Goal: Information Seeking & Learning: Understand process/instructions

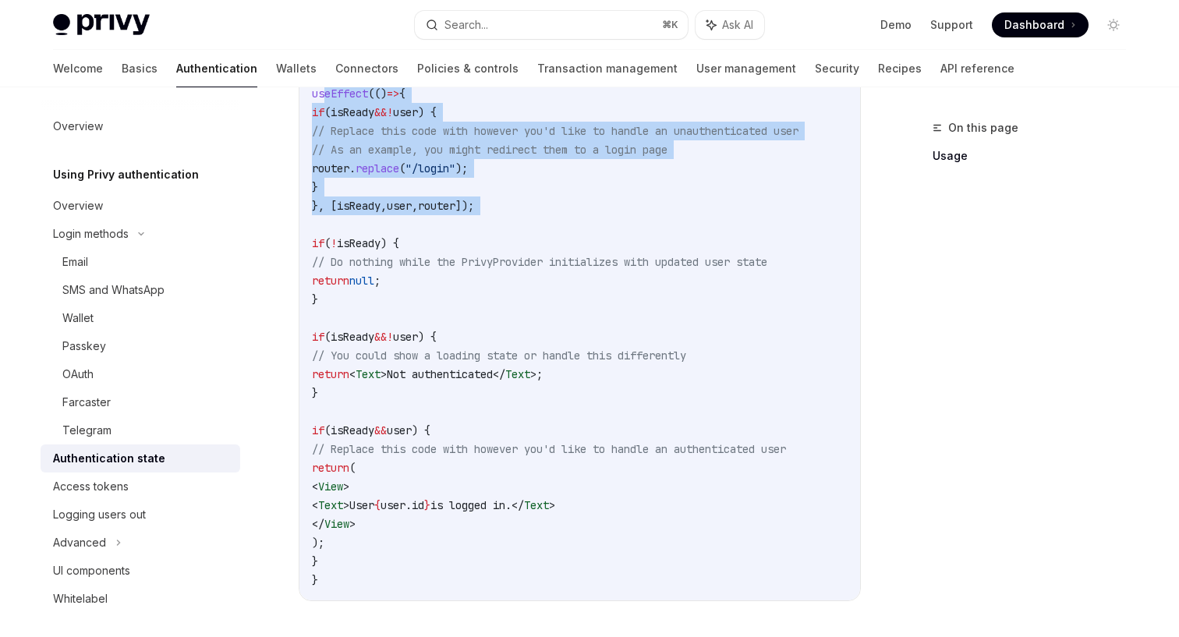
scroll to position [635, 0]
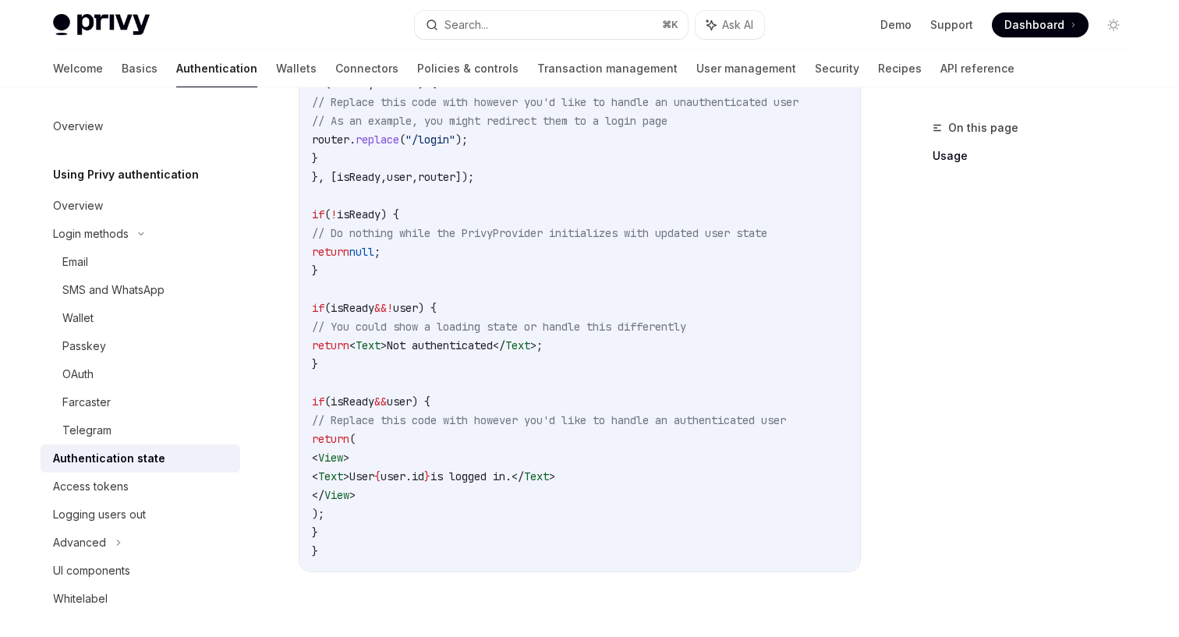
click at [504, 367] on code "import { useRouter } from "expo-router" ; import { usePrivy } from "@privy-io/e…" at bounding box center [580, 224] width 536 height 674
click at [119, 480] on div "Access tokens" at bounding box center [91, 486] width 76 height 19
click at [187, 487] on div "Access tokens" at bounding box center [142, 486] width 178 height 19
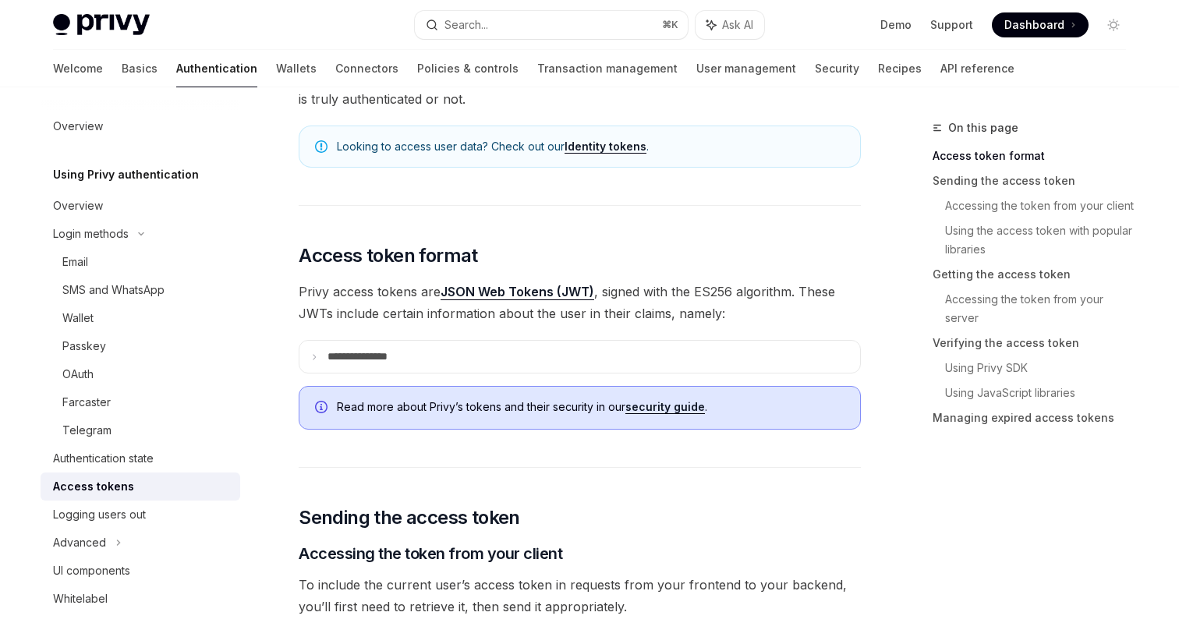
scroll to position [233, 0]
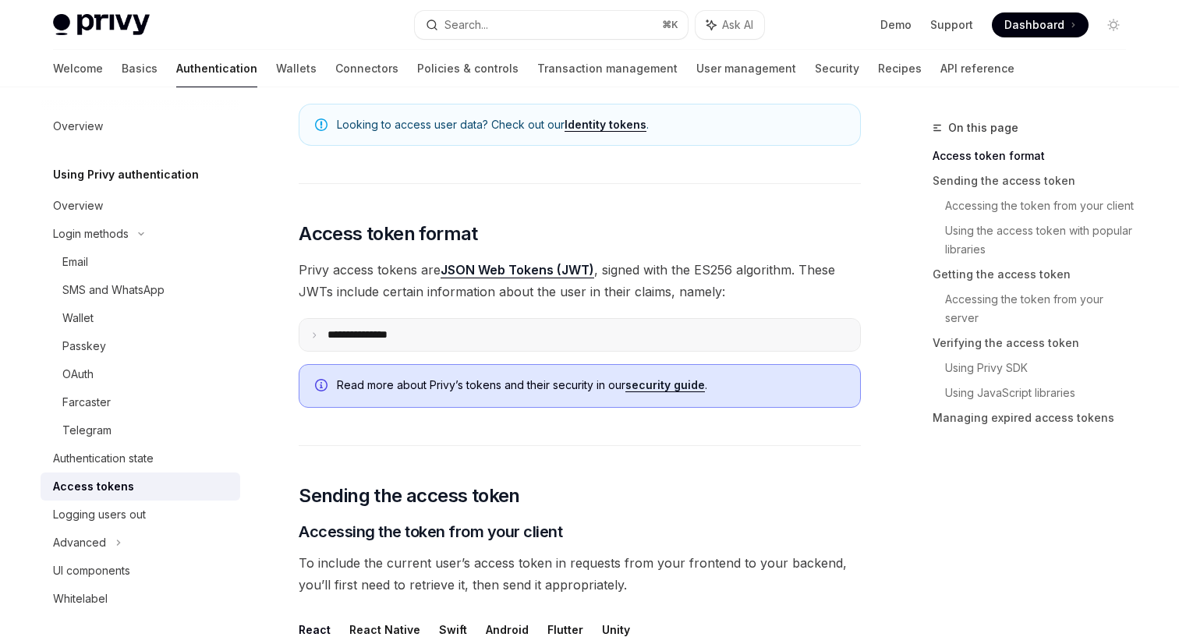
click at [360, 335] on p "**********" at bounding box center [370, 334] width 85 height 13
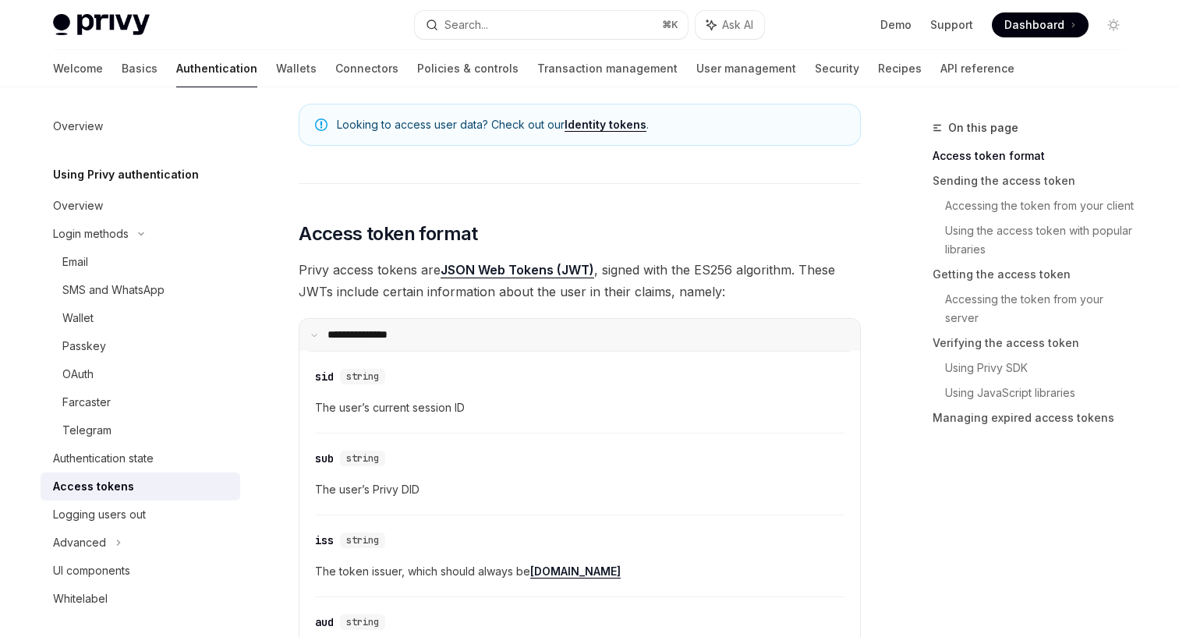
click at [370, 339] on p "**********" at bounding box center [368, 334] width 80 height 13
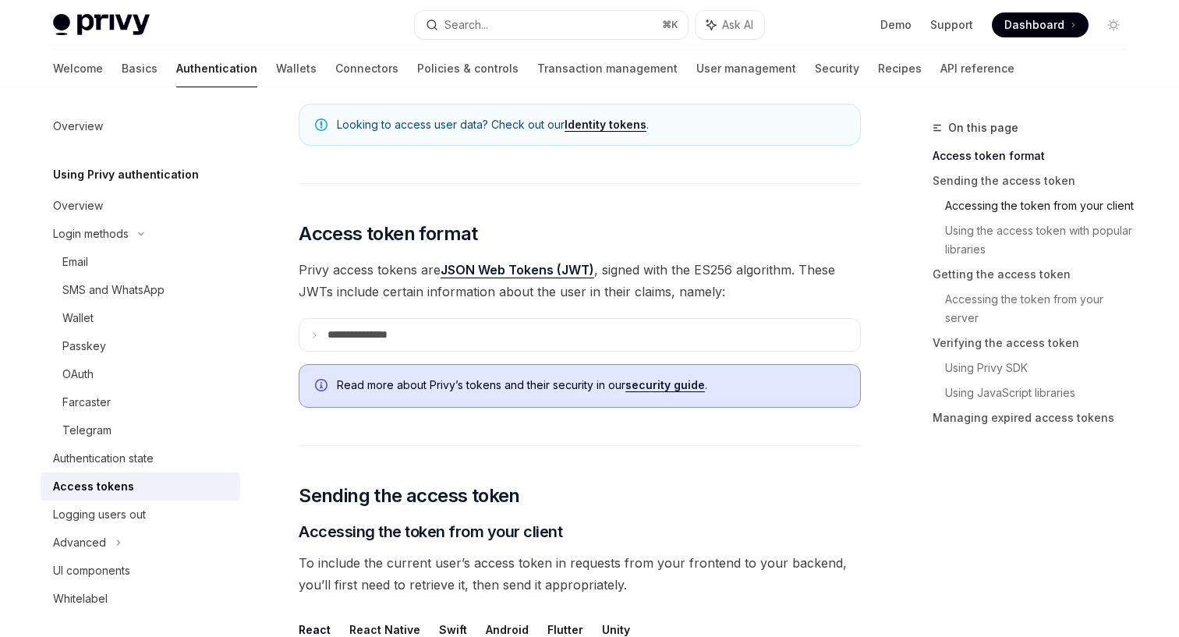
click at [962, 200] on link "Accessing the token from your client" at bounding box center [1041, 205] width 193 height 25
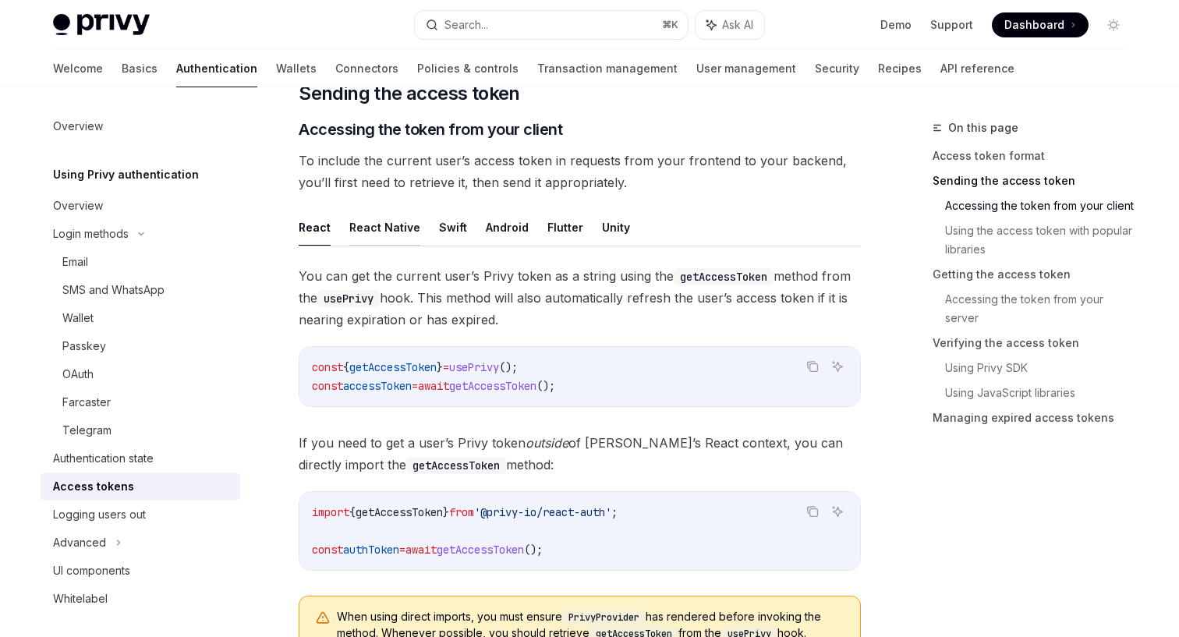
click at [371, 221] on button "React Native" at bounding box center [384, 227] width 71 height 37
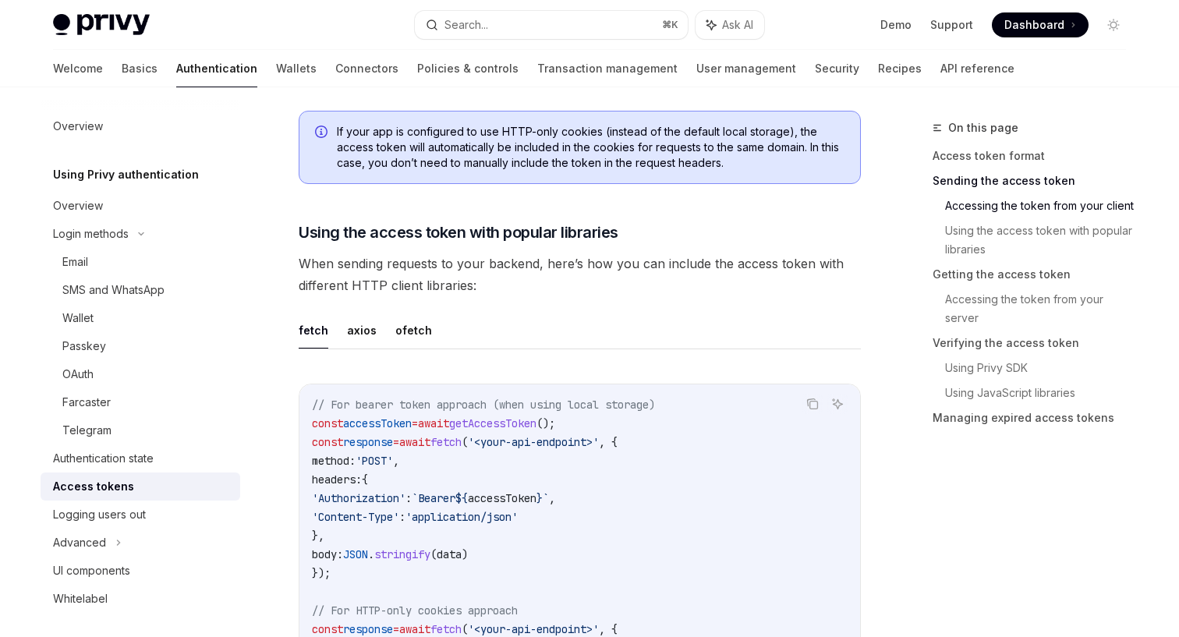
scroll to position [1010, 0]
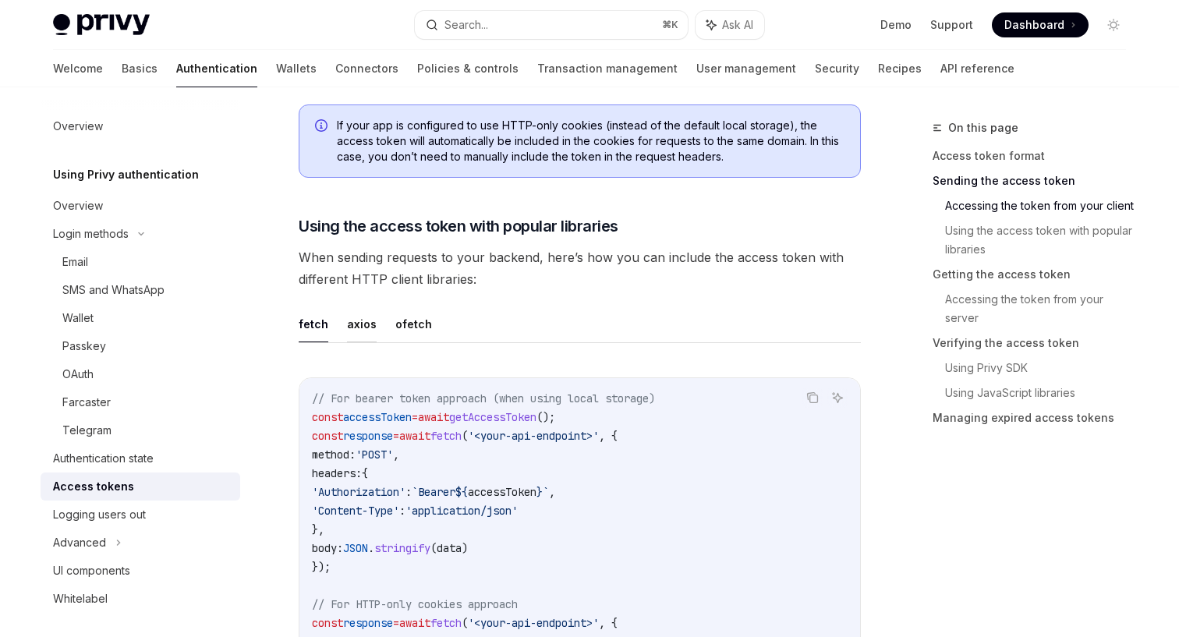
click at [367, 326] on button "axios" at bounding box center [362, 324] width 30 height 37
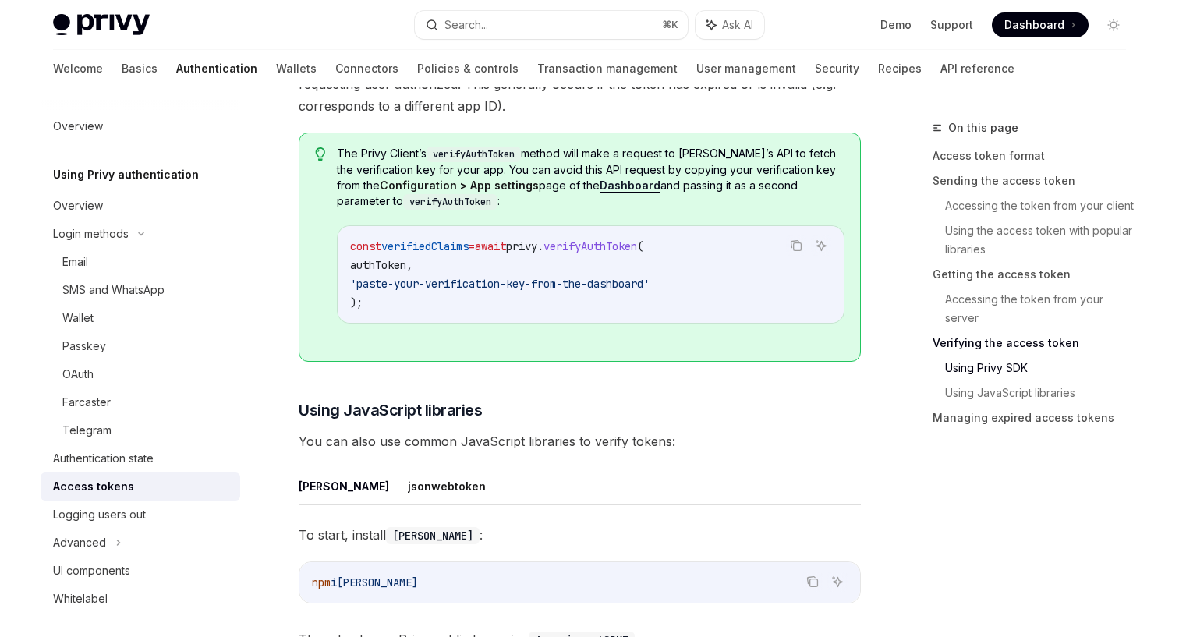
scroll to position [2835, 0]
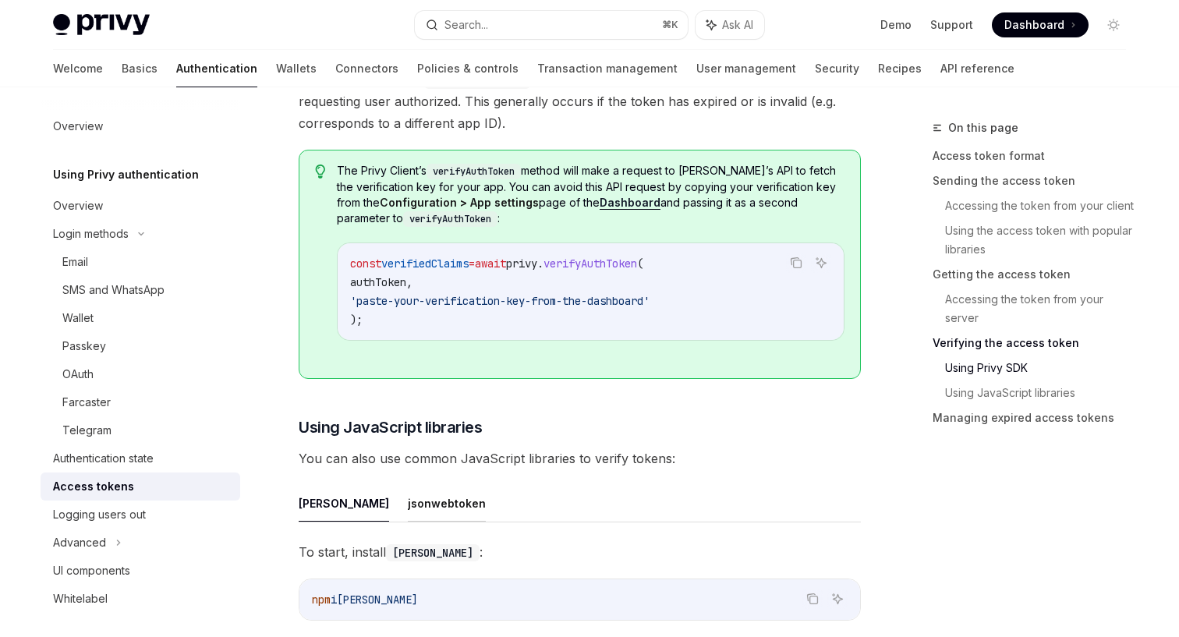
click at [408, 510] on button "jsonwebtoken" at bounding box center [447, 503] width 78 height 37
click at [301, 505] on button "[PERSON_NAME]" at bounding box center [344, 503] width 90 height 37
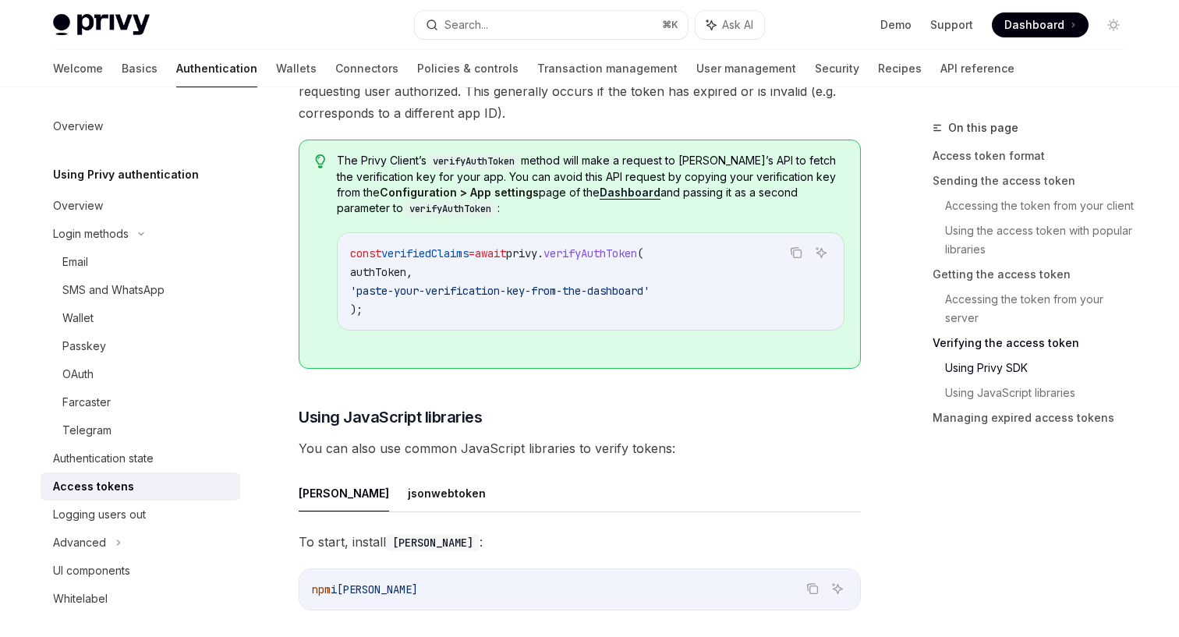
scroll to position [2845, 0]
click at [408, 502] on button "jsonwebtoken" at bounding box center [447, 493] width 78 height 37
click at [322, 492] on ul "[PERSON_NAME]" at bounding box center [580, 493] width 562 height 37
click at [311, 490] on button "[PERSON_NAME]" at bounding box center [344, 493] width 90 height 37
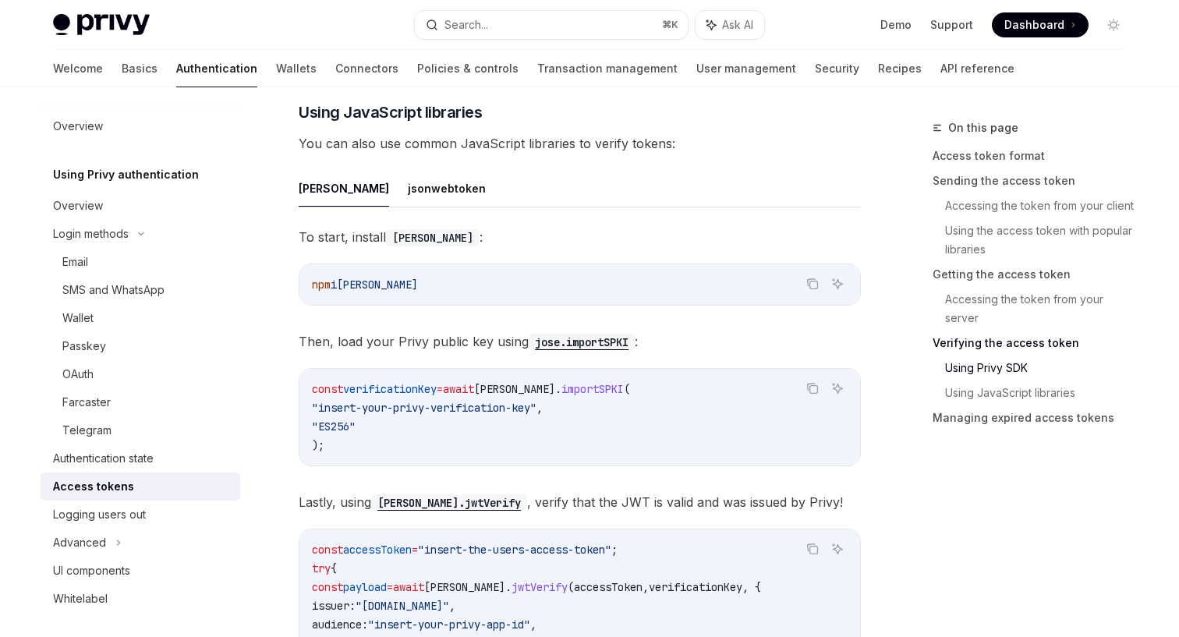
scroll to position [3150, 0]
click at [408, 205] on button "jsonwebtoken" at bounding box center [447, 188] width 78 height 37
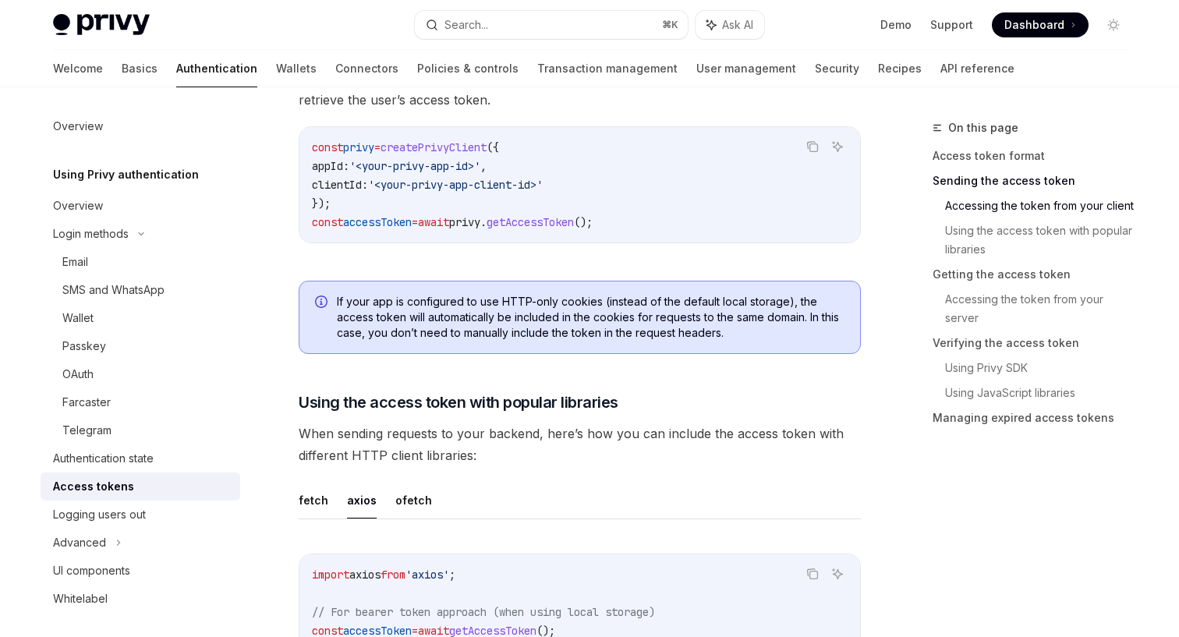
scroll to position [767, 0]
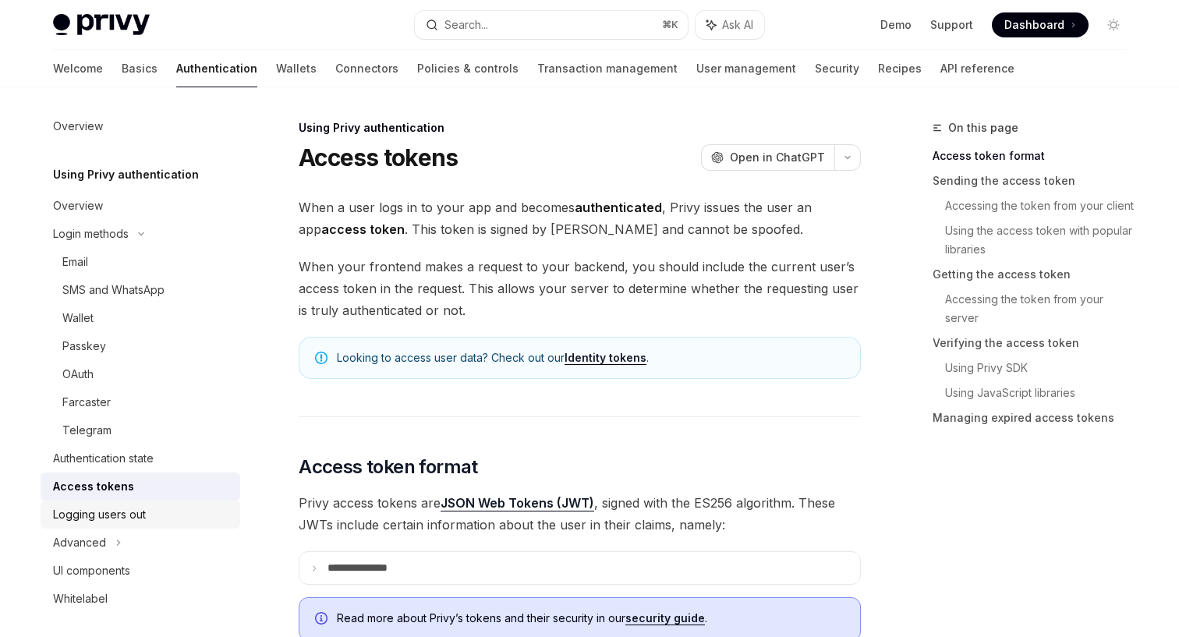
click at [186, 516] on div "Logging users out" at bounding box center [142, 514] width 178 height 19
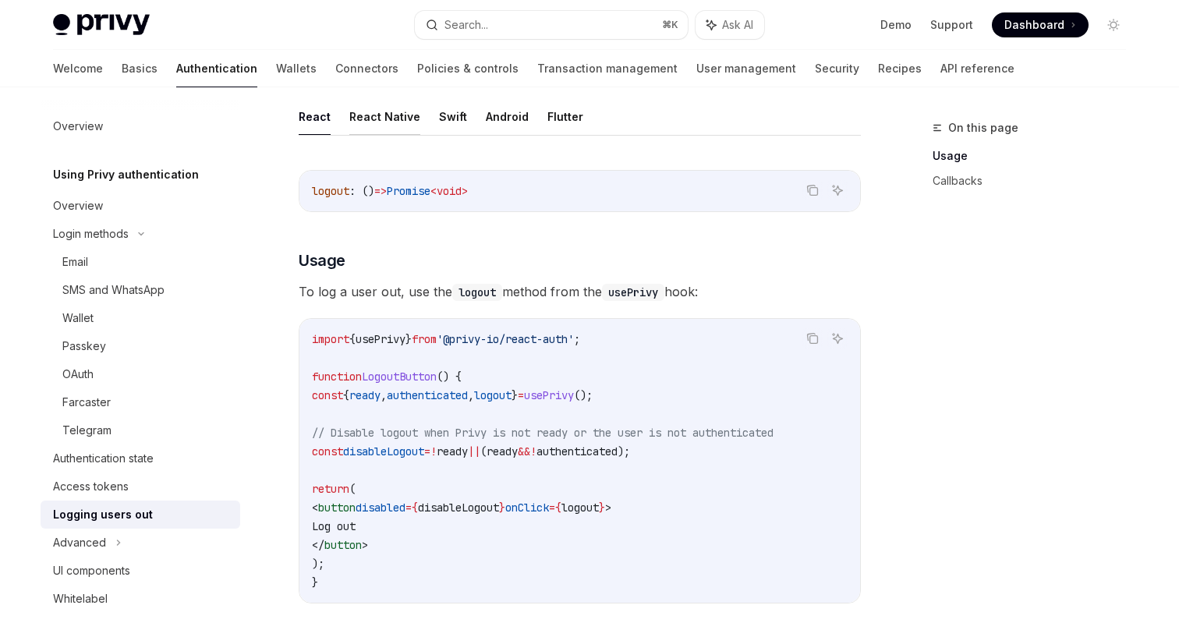
click at [369, 114] on button "React Native" at bounding box center [384, 116] width 71 height 37
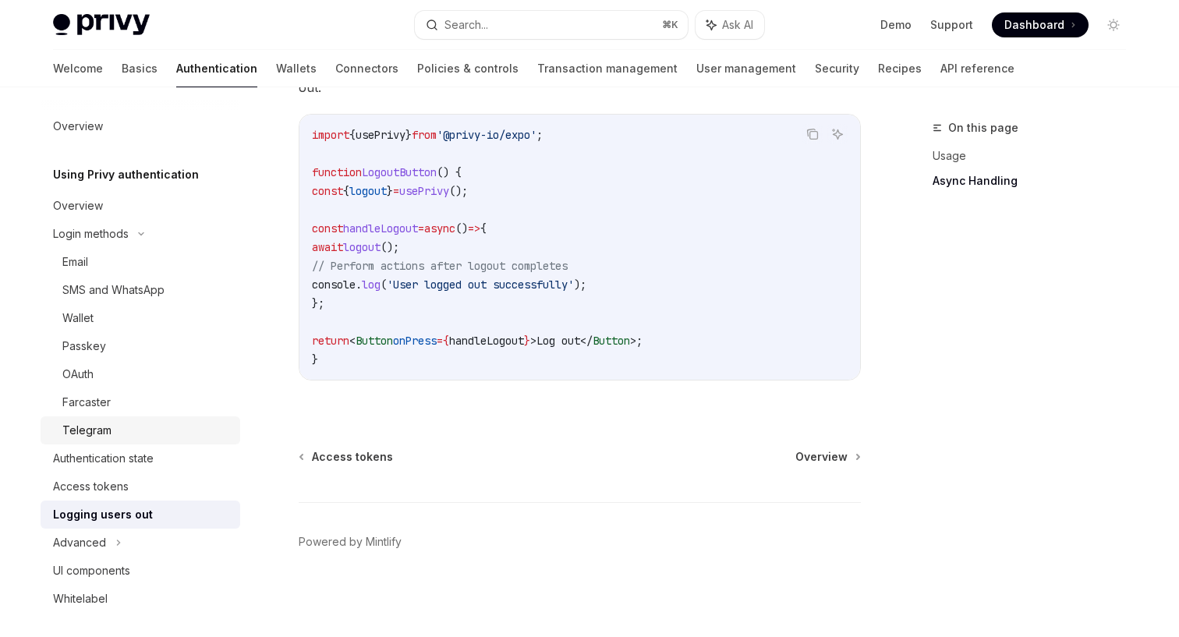
scroll to position [644, 0]
click at [145, 490] on div "Access tokens" at bounding box center [142, 486] width 178 height 19
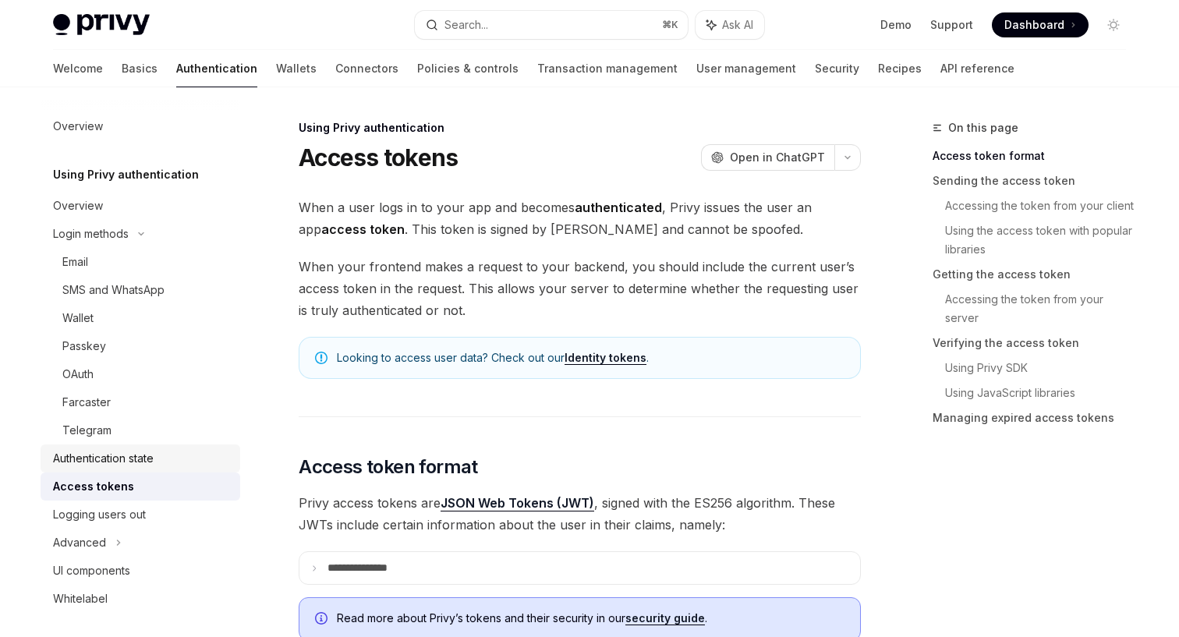
click at [147, 462] on div "Authentication state" at bounding box center [103, 458] width 101 height 19
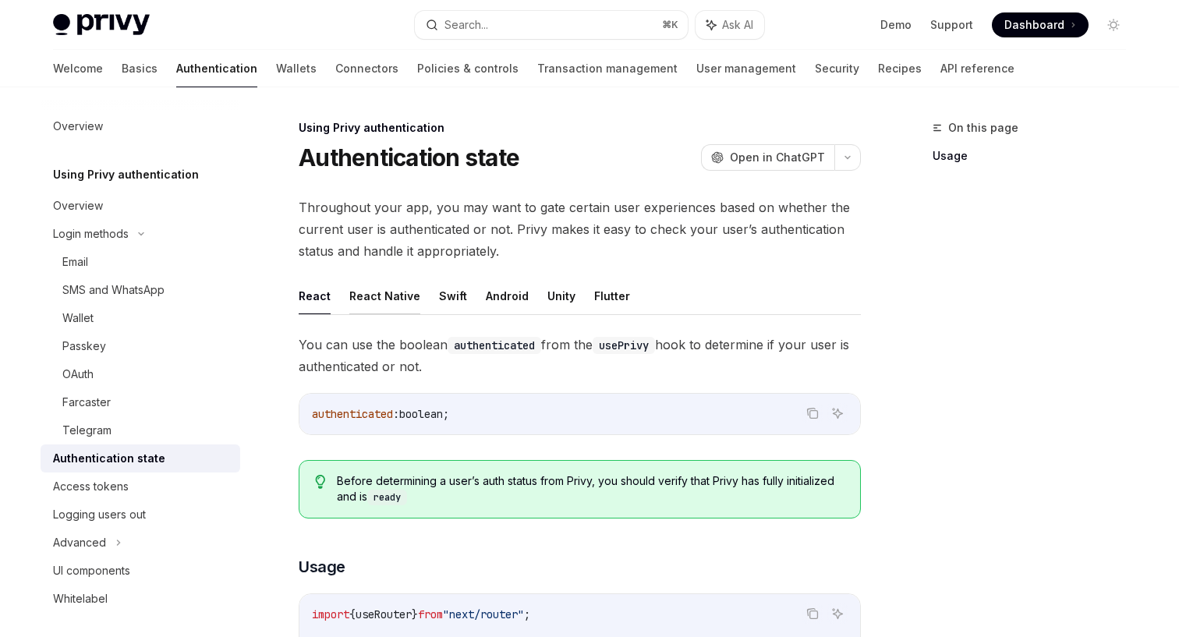
click at [381, 297] on button "React Native" at bounding box center [384, 296] width 71 height 37
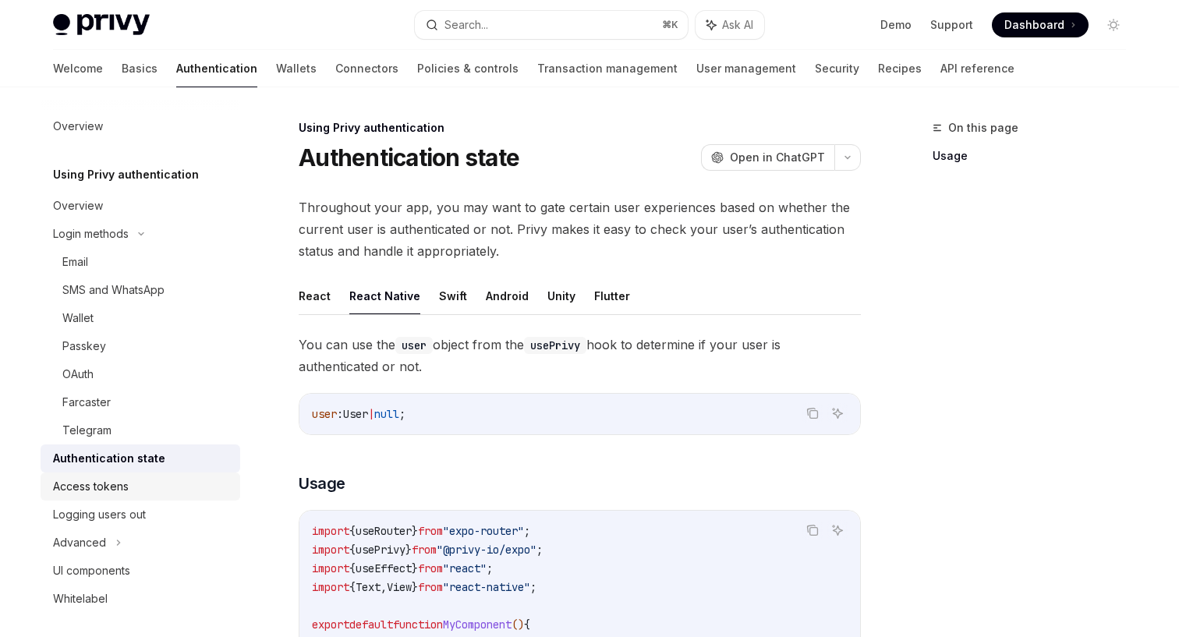
click at [129, 481] on div "Access tokens" at bounding box center [142, 486] width 178 height 19
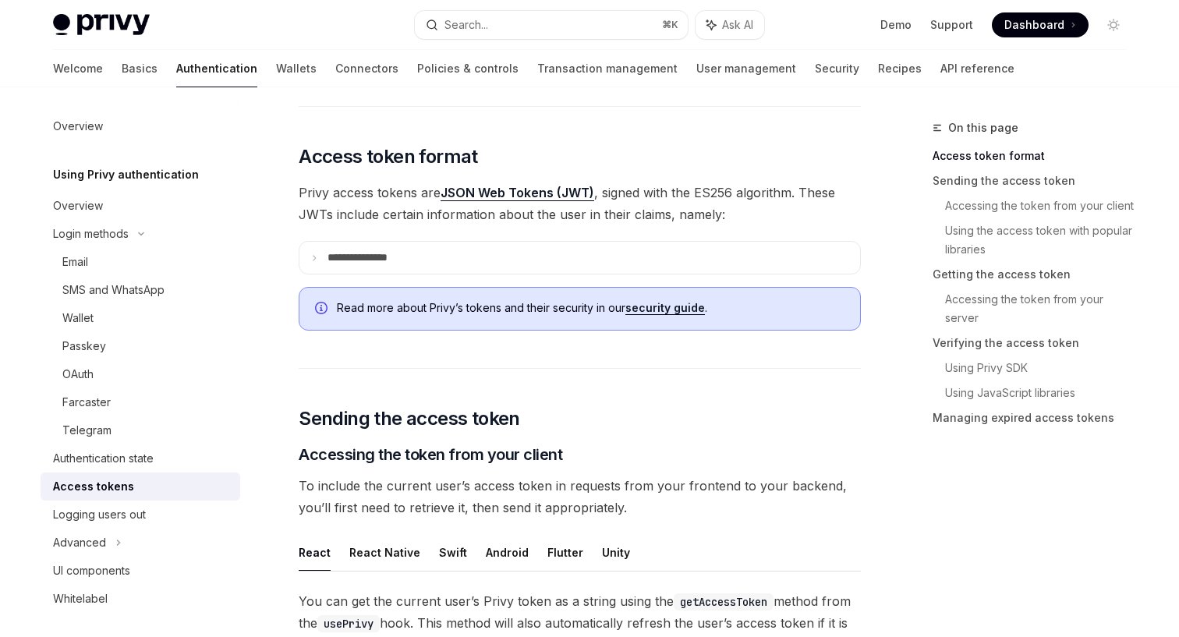
scroll to position [417, 0]
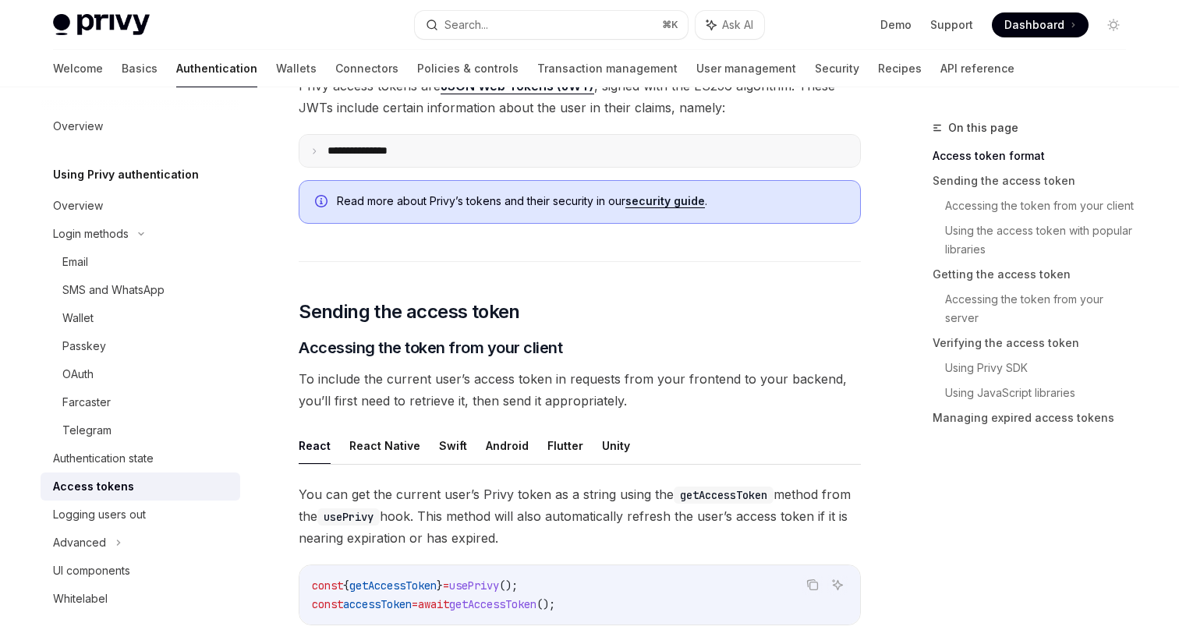
click at [345, 147] on p "**********" at bounding box center [370, 150] width 85 height 13
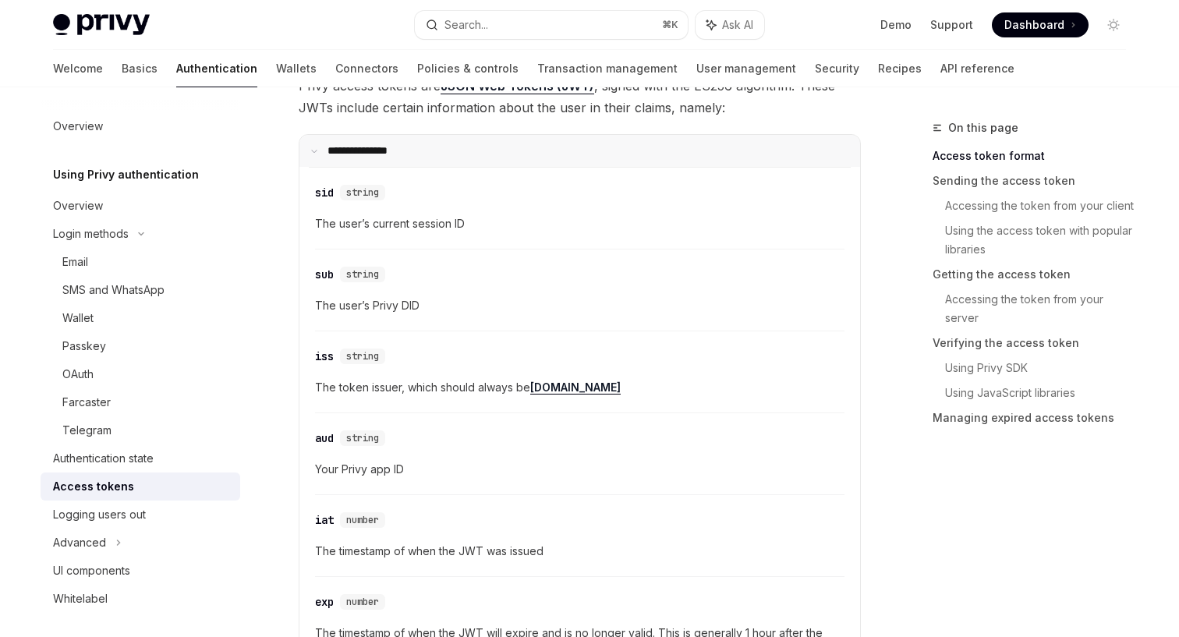
click at [345, 147] on p "**********" at bounding box center [368, 150] width 80 height 13
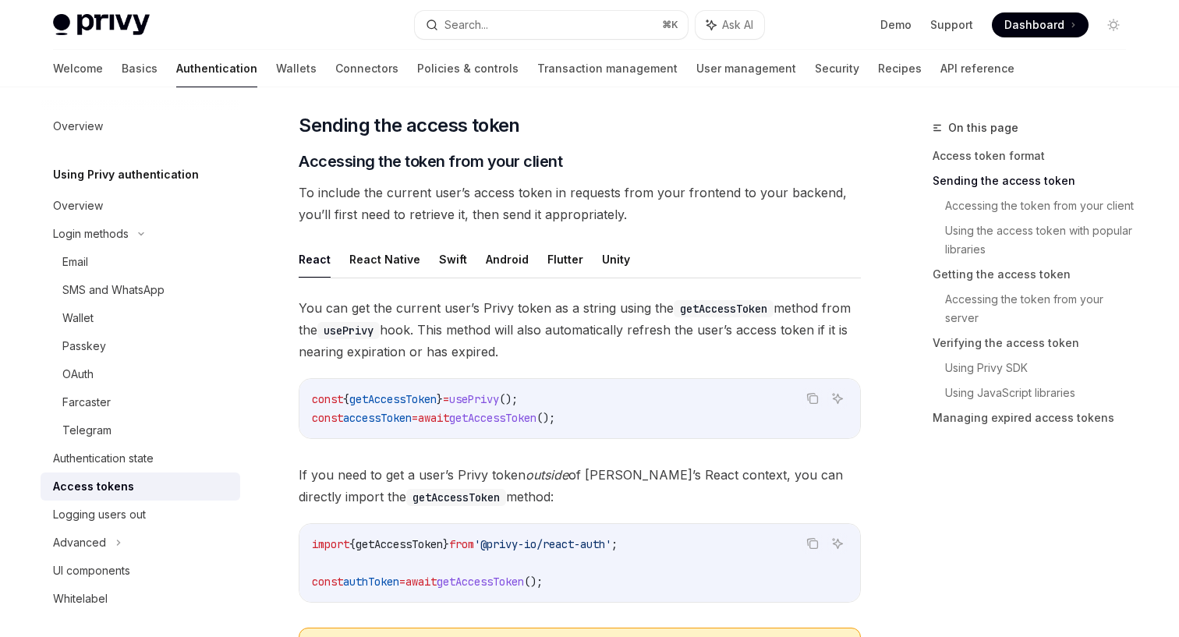
scroll to position [626, 0]
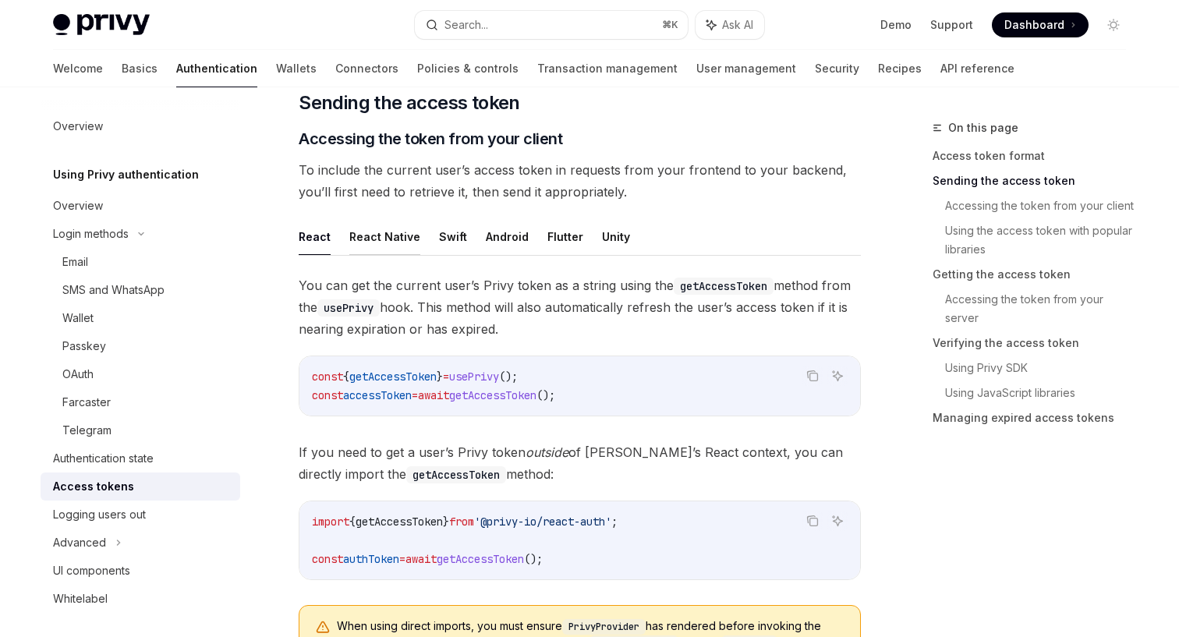
click at [388, 240] on button "React Native" at bounding box center [384, 236] width 71 height 37
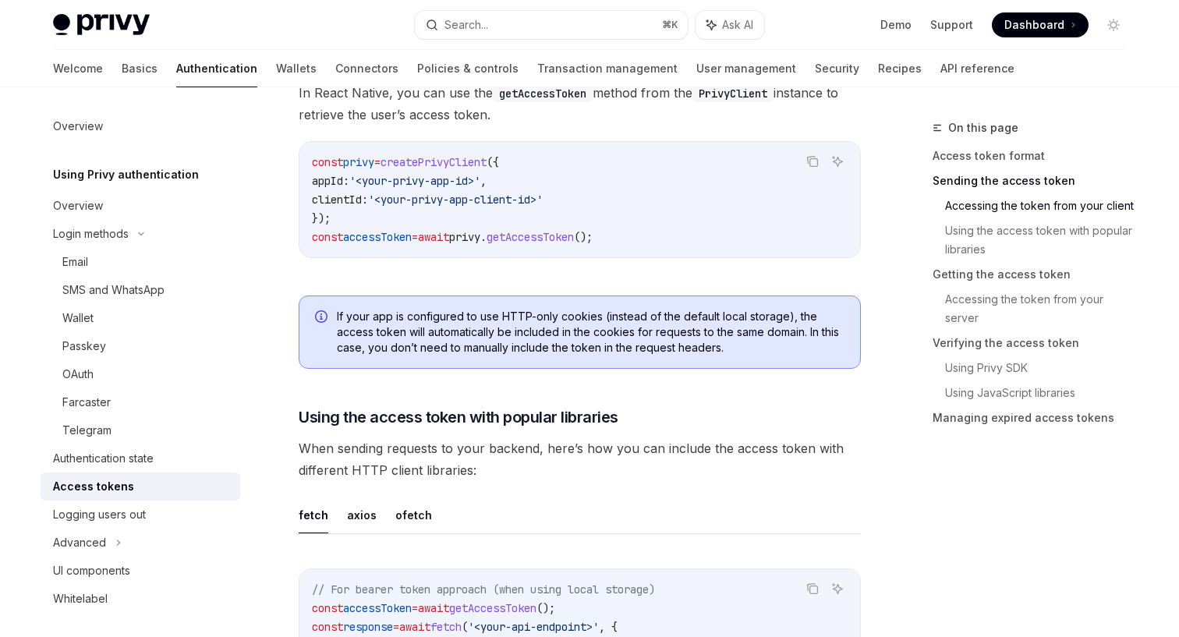
scroll to position [1061, 0]
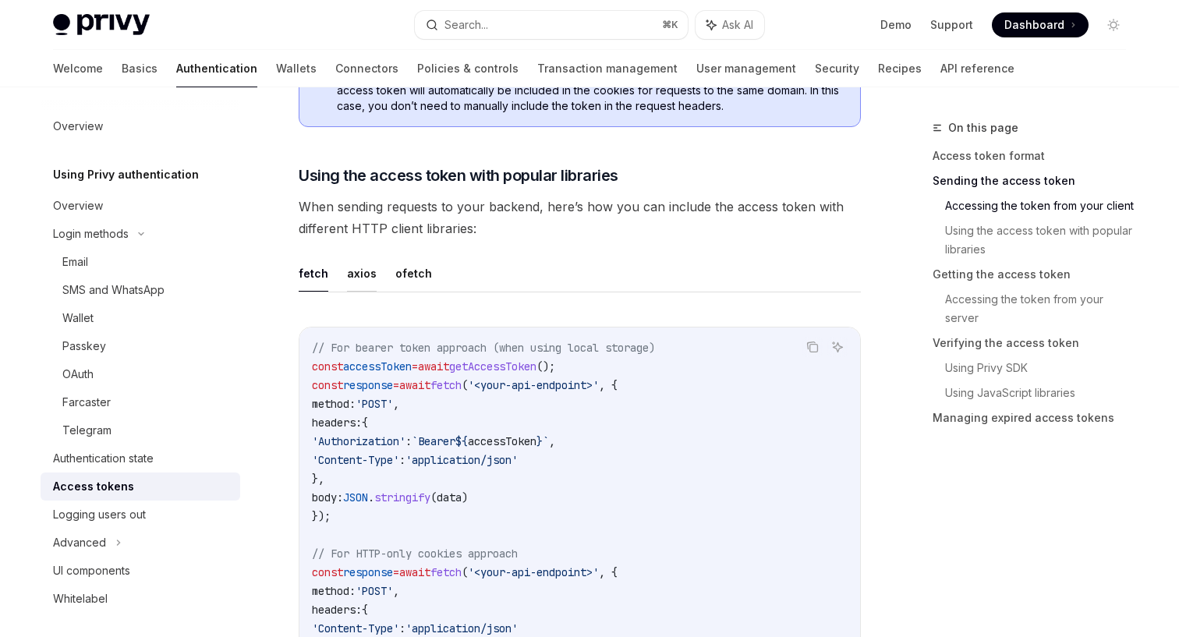
click at [356, 270] on button "axios" at bounding box center [362, 273] width 30 height 37
type textarea "*"
